Goal: Information Seeking & Learning: Learn about a topic

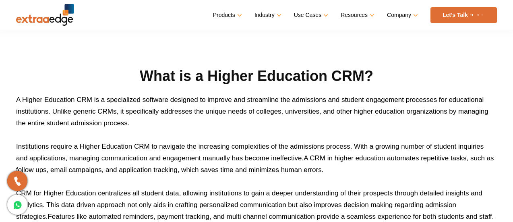
click at [58, 21] on img at bounding box center [45, 15] width 58 height 22
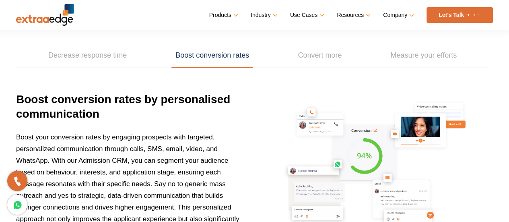
scroll to position [1166, 0]
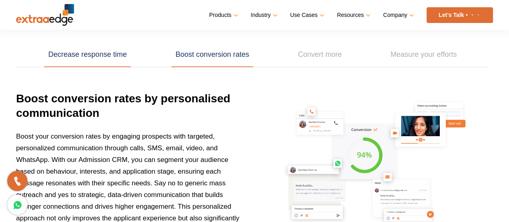
click at [98, 52] on link "Decrease response time" at bounding box center [87, 54] width 87 height 25
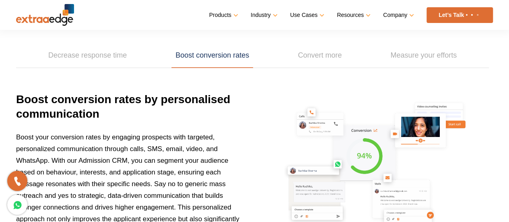
scroll to position [1166, 0]
